Goal: Check status: Check status

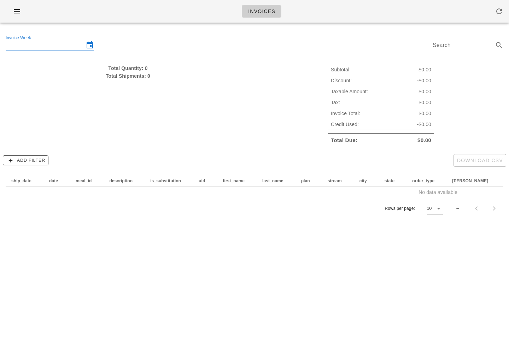
click at [66, 48] on input "Invoice Week" at bounding box center [45, 45] width 78 height 11
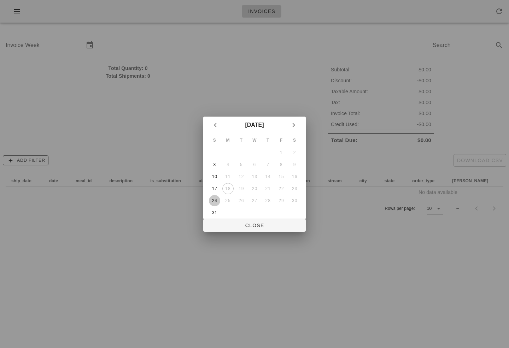
click at [217, 201] on div "24" at bounding box center [214, 200] width 11 height 5
click at [239, 223] on span "Close" at bounding box center [254, 226] width 91 height 6
type input "Sunday August 24"
